Goal: Task Accomplishment & Management: Use online tool/utility

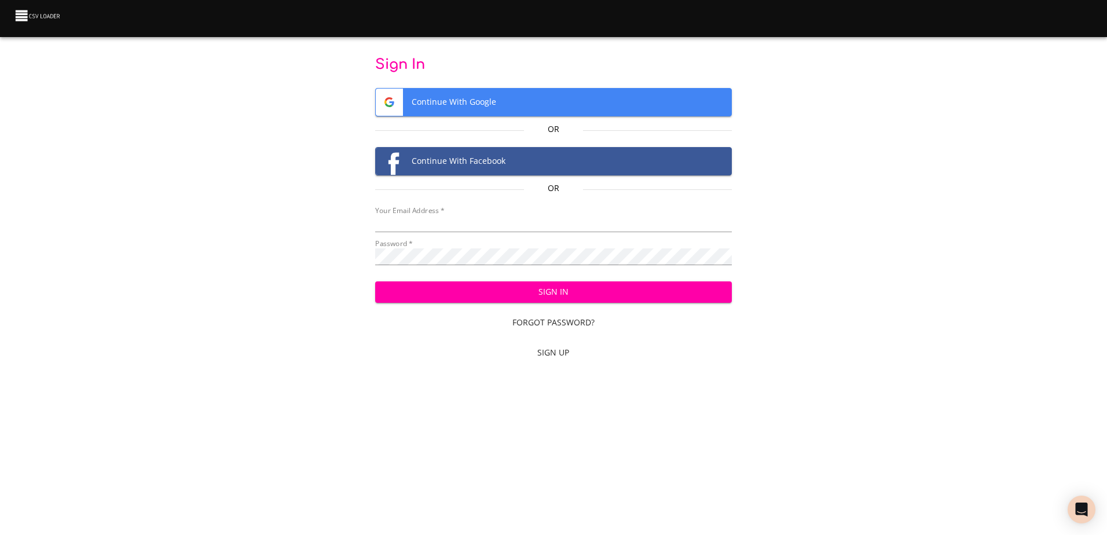
type input "[EMAIL_ADDRESS][DOMAIN_NAME]"
click at [482, 295] on span "Sign In" at bounding box center [554, 292] width 338 height 14
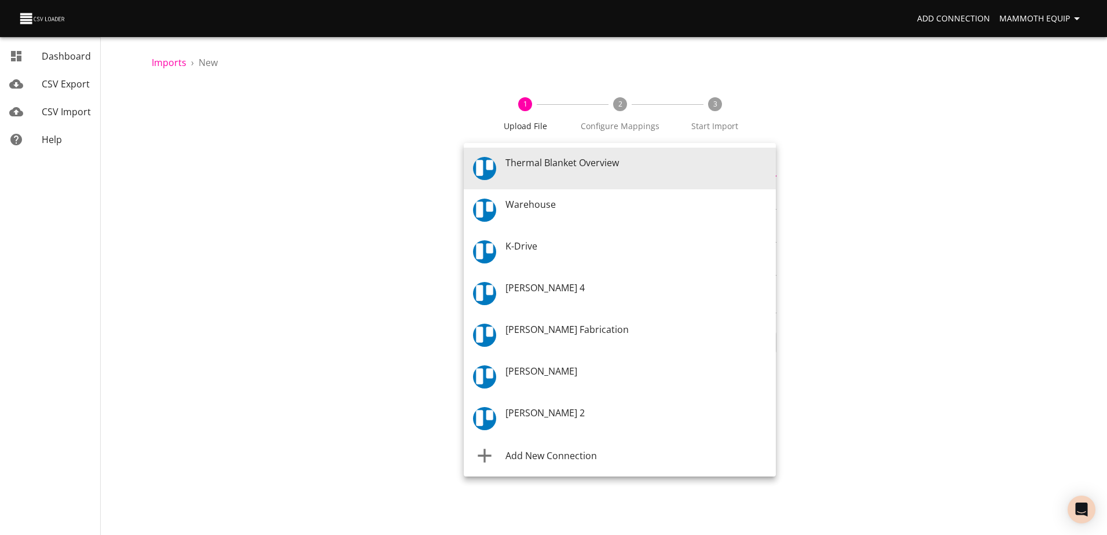
click at [771, 164] on body "Add Connection Mammoth Equip Dashboard CSV Export CSV Import Help Imports › New…" at bounding box center [553, 267] width 1107 height 535
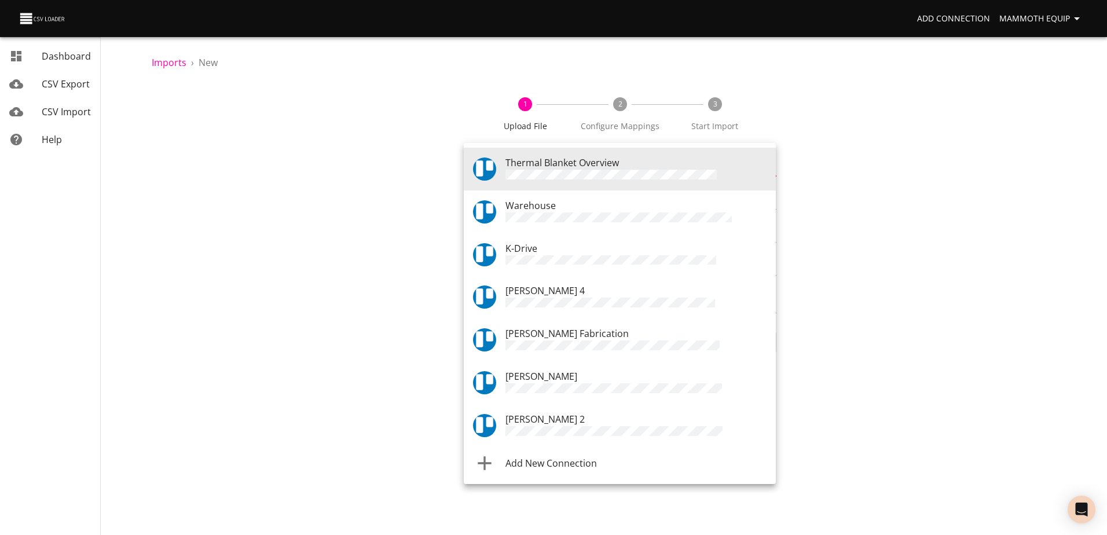
click at [574, 203] on div "Warehouse" at bounding box center [636, 212] width 261 height 27
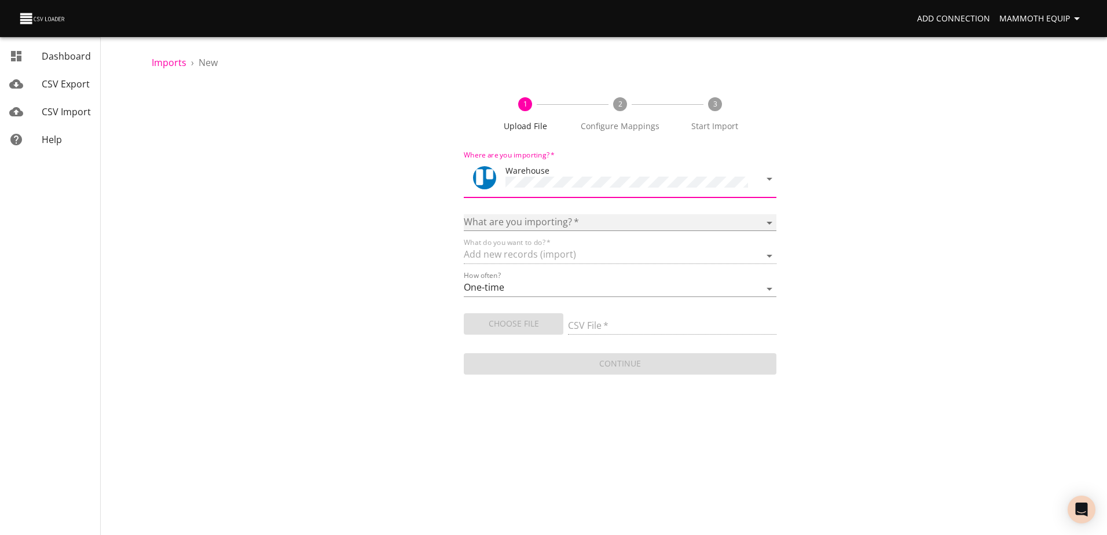
drag, startPoint x: 769, startPoint y: 220, endPoint x: 749, endPoint y: 223, distance: 20.5
click at [769, 220] on select "Boards Cards Checkitems Checklists" at bounding box center [620, 222] width 312 height 17
select select "cards"
click at [464, 214] on select "Boards Cards Checkitems Checklists" at bounding box center [620, 222] width 312 height 17
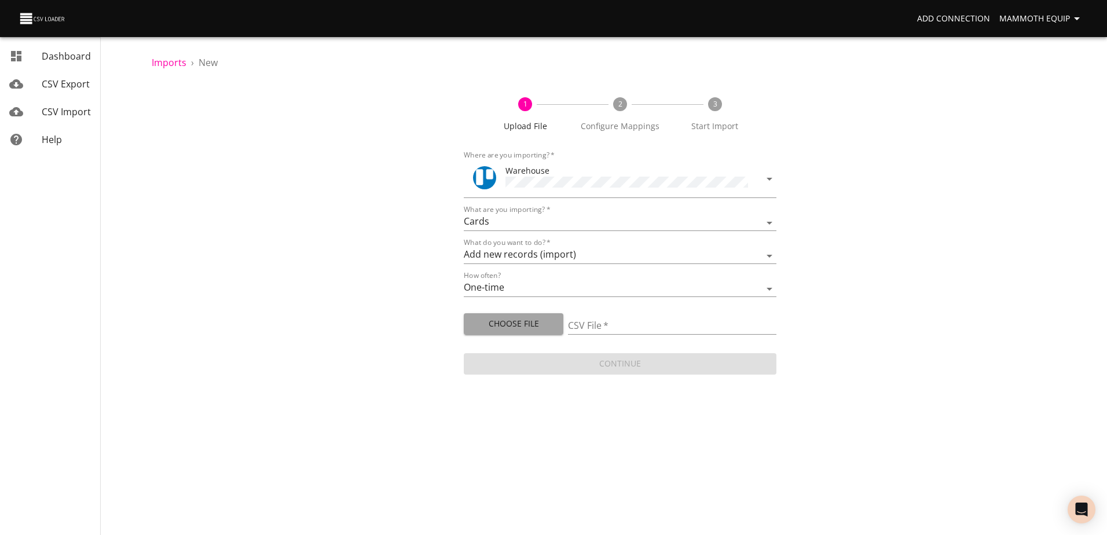
click at [523, 326] on span "Choose File" at bounding box center [513, 324] width 81 height 14
type input "Import1.xlsx"
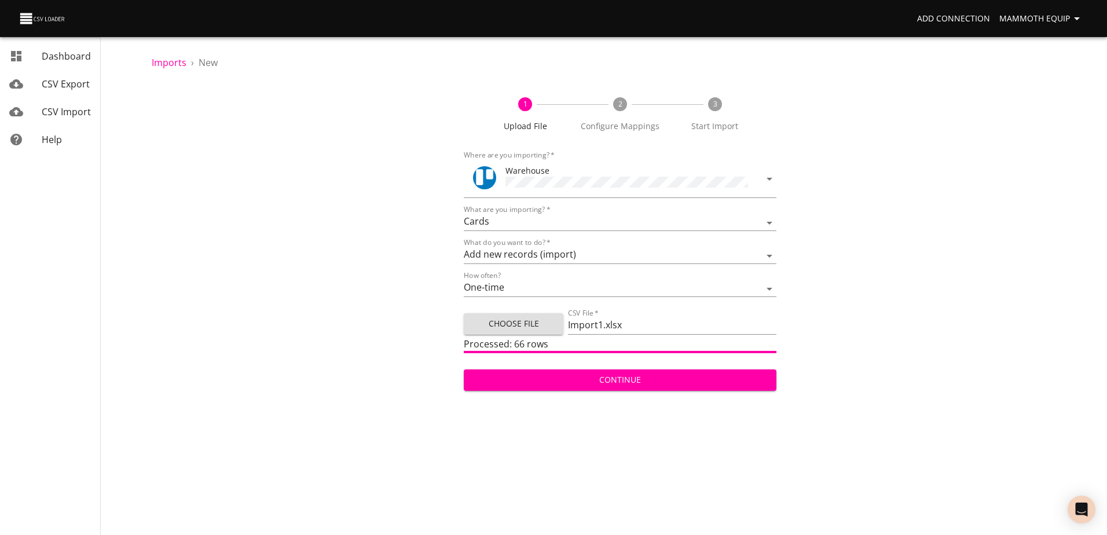
click at [592, 383] on span "Continue" at bounding box center [620, 380] width 294 height 14
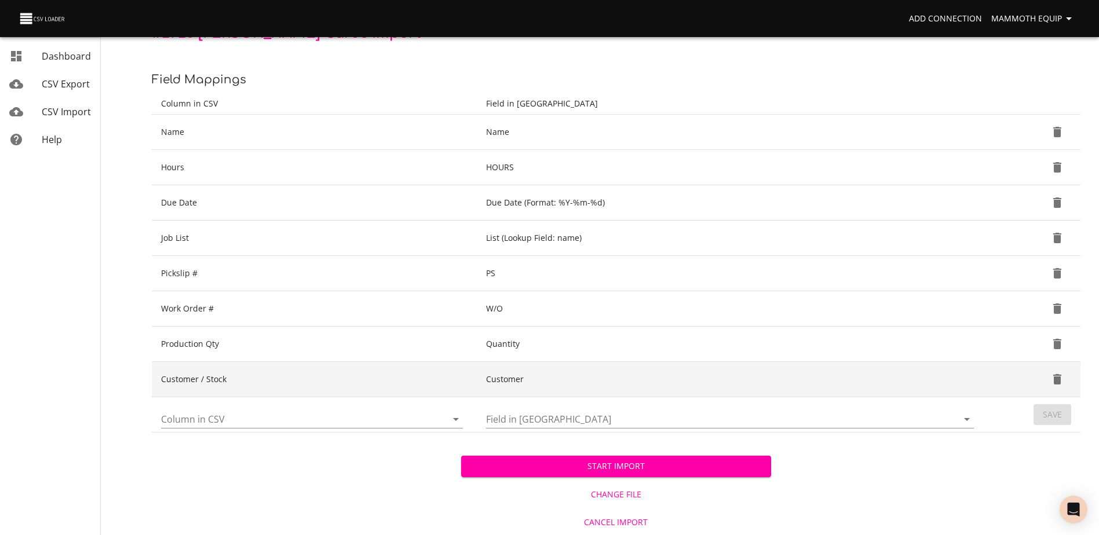
scroll to position [122, 0]
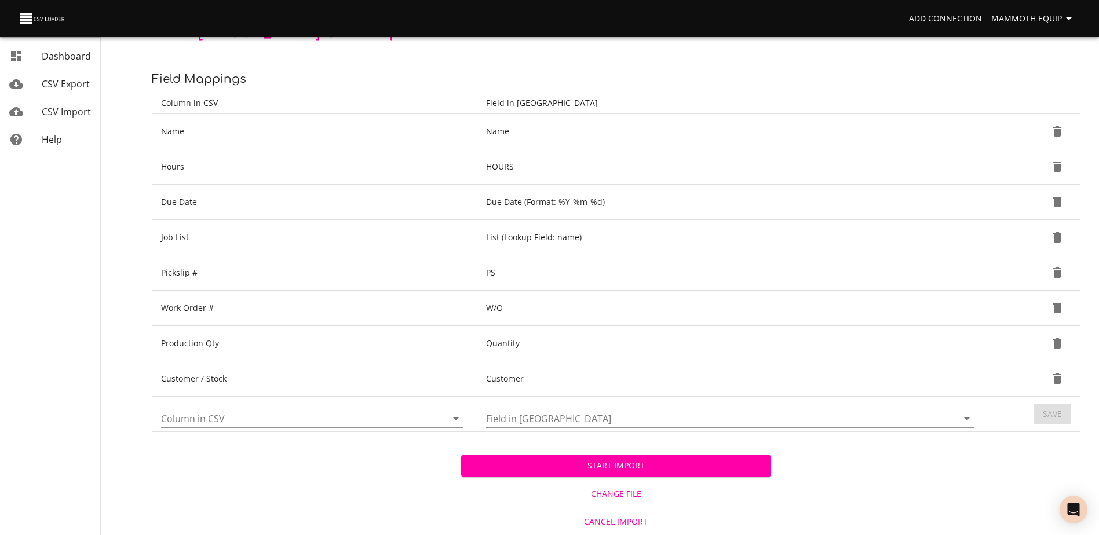
click at [551, 453] on div "Start Import" at bounding box center [615, 457] width 309 height 40
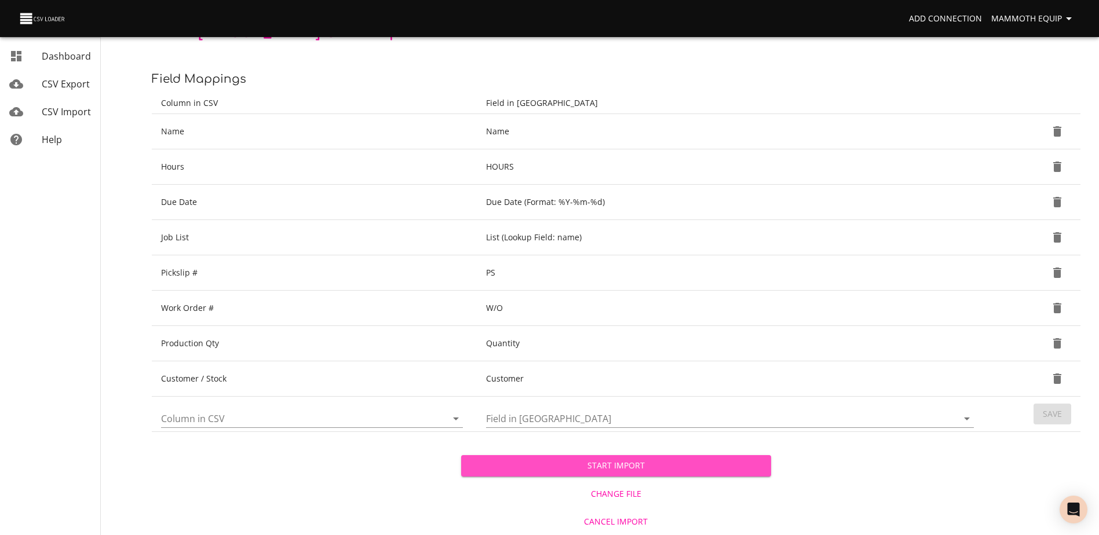
click at [551, 460] on span "Start Import" at bounding box center [615, 466] width 291 height 14
